Goal: Task Accomplishment & Management: Manage account settings

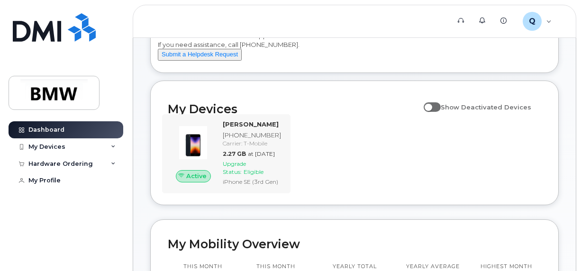
scroll to position [64, 0]
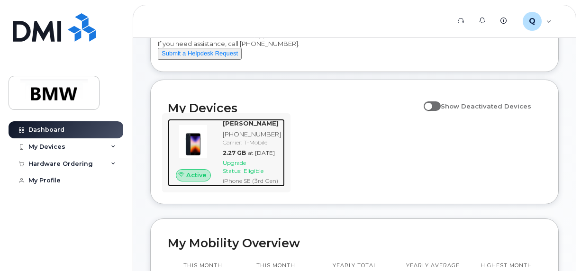
click at [263, 175] on div "Upgrade Status: Eligible" at bounding box center [252, 167] width 58 height 16
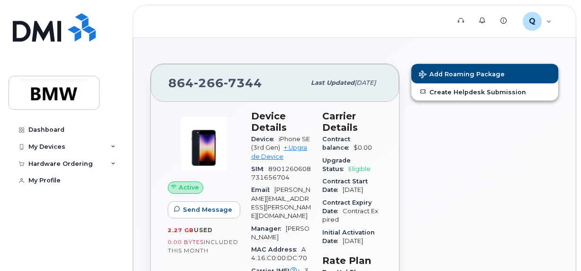
scroll to position [70, 0]
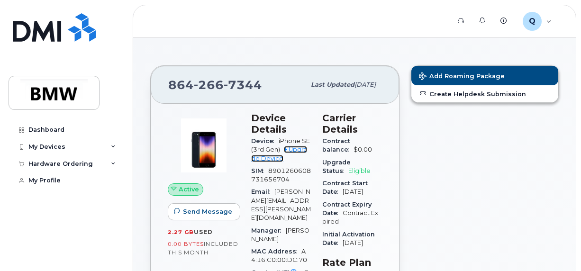
click at [293, 149] on link "+ Upgrade Device" at bounding box center [279, 154] width 56 height 16
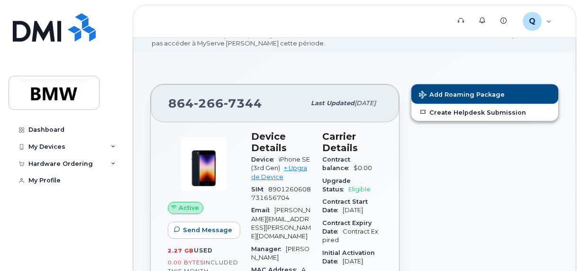
scroll to position [53, 0]
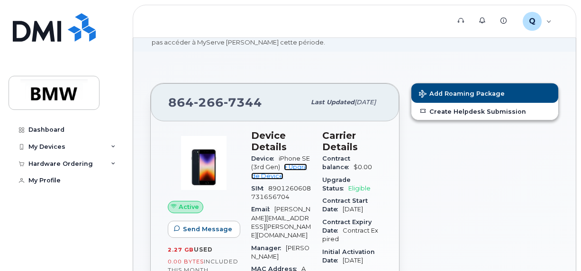
click at [263, 175] on link "+ Upgrade Device" at bounding box center [279, 171] width 56 height 16
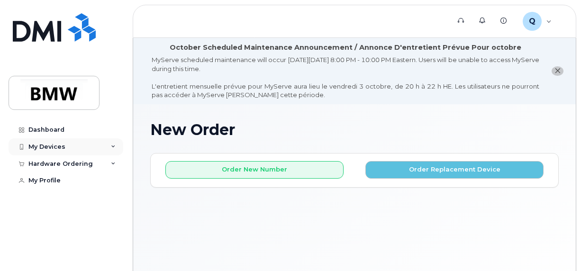
click at [49, 146] on div "My Devices" at bounding box center [46, 147] width 37 height 8
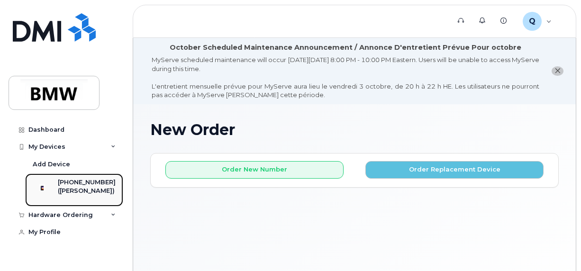
click at [68, 190] on div "([PERSON_NAME])" at bounding box center [87, 191] width 58 height 9
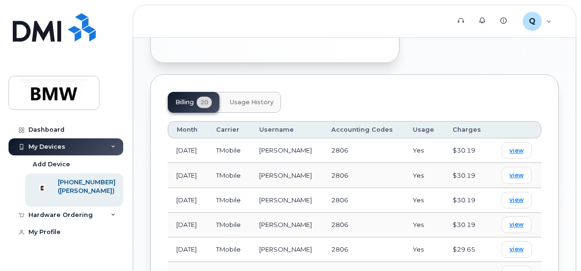
scroll to position [541, 0]
click at [253, 99] on span "Usage History" at bounding box center [252, 103] width 44 height 8
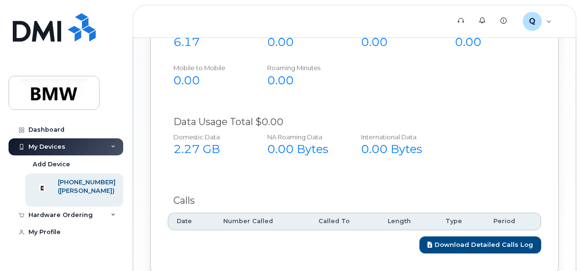
scroll to position [703, 0]
